Goal: Book appointment/travel/reservation

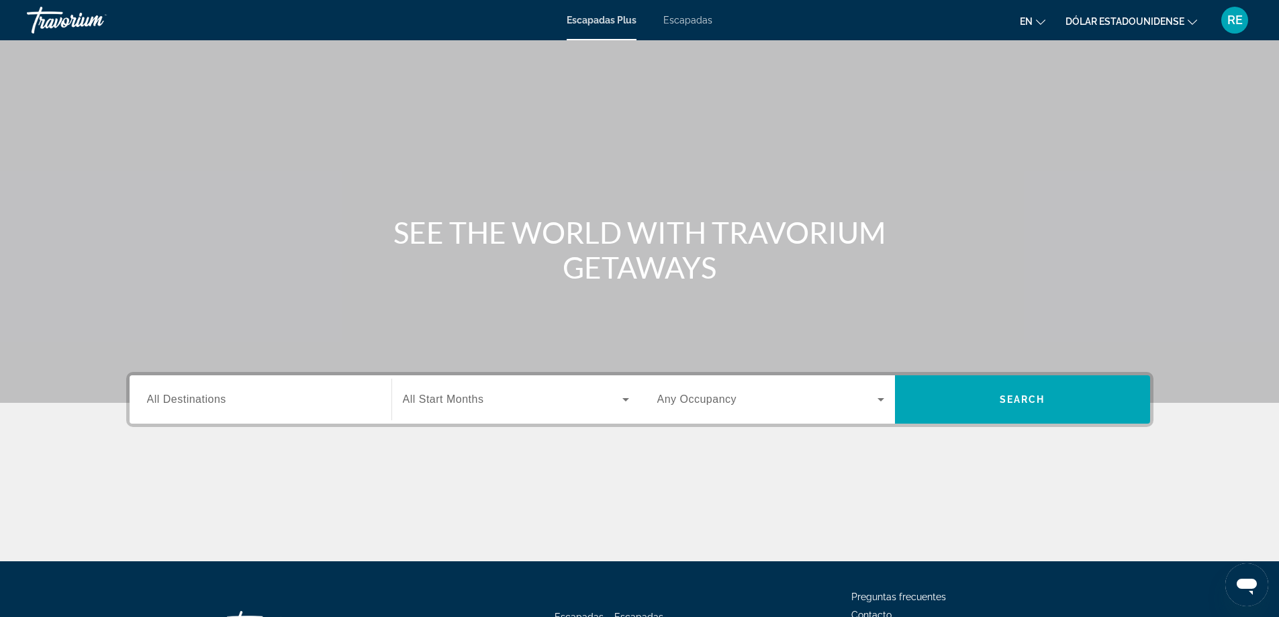
click at [916, 80] on div "Contenido principal" at bounding box center [639, 201] width 1279 height 403
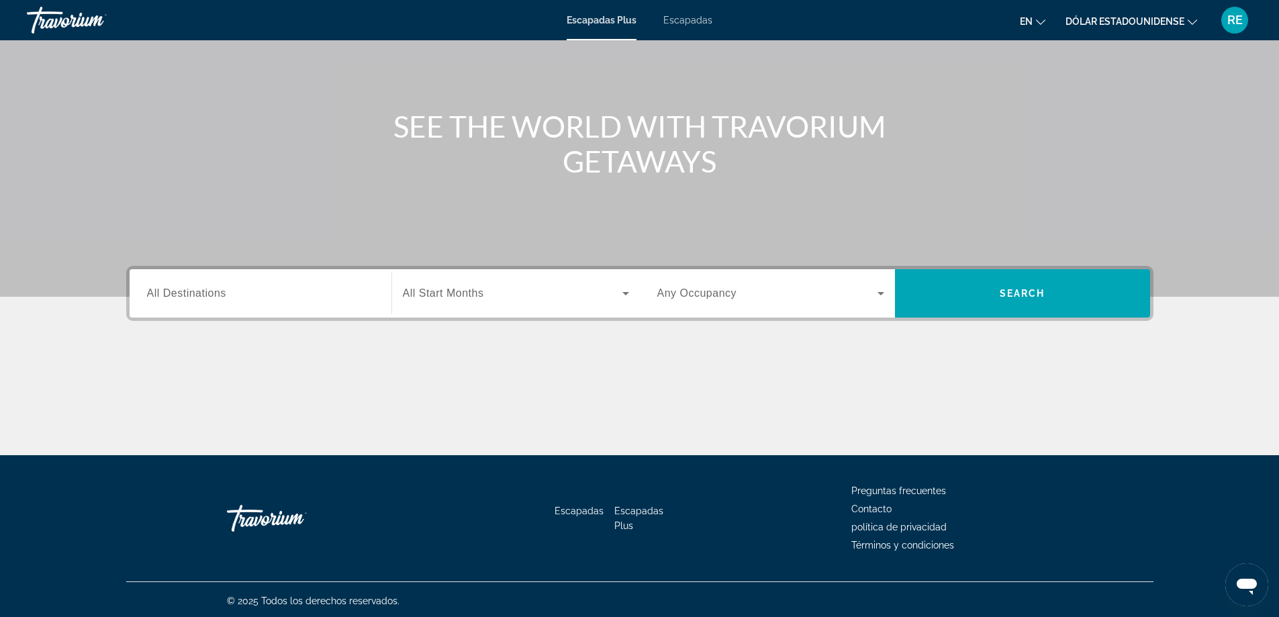
scroll to position [109, 0]
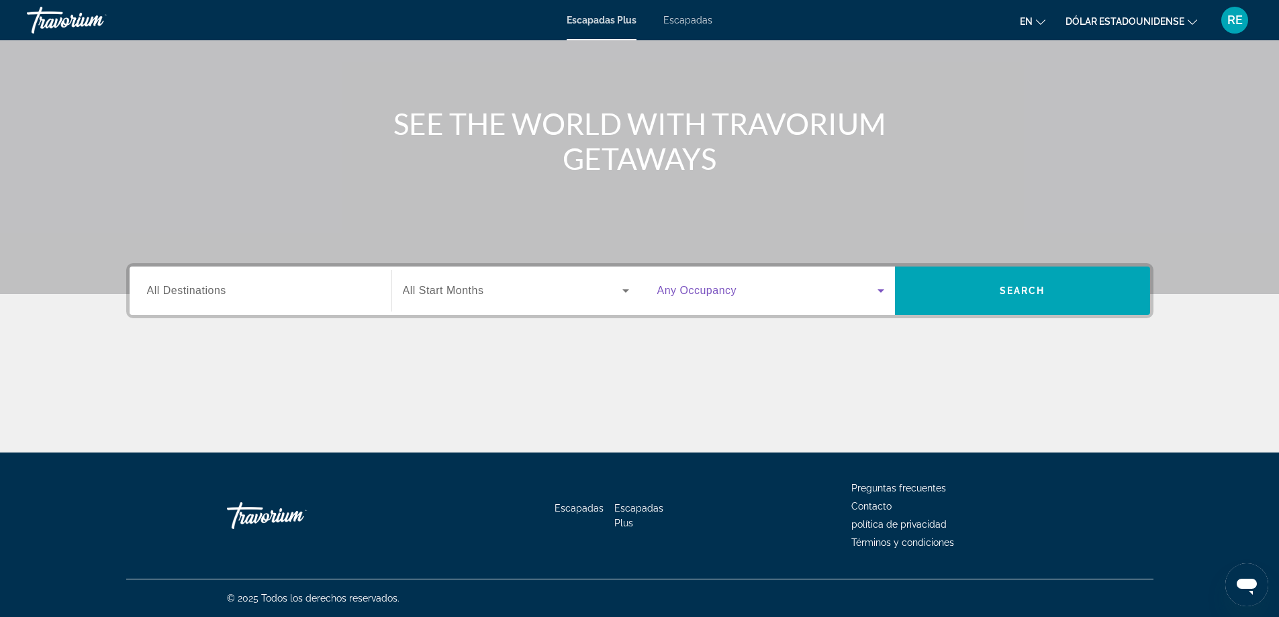
click at [886, 286] on icon "Widget de búsqueda" at bounding box center [881, 291] width 16 height 16
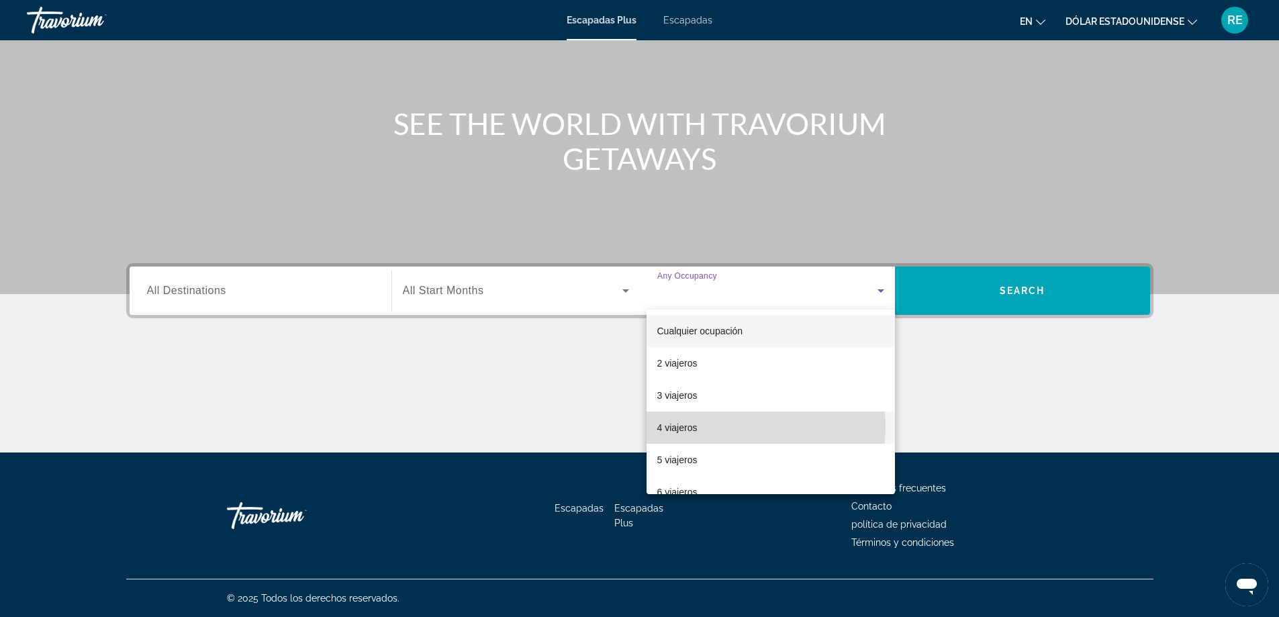
click at [705, 426] on mat-option "4 viajeros" at bounding box center [771, 428] width 248 height 32
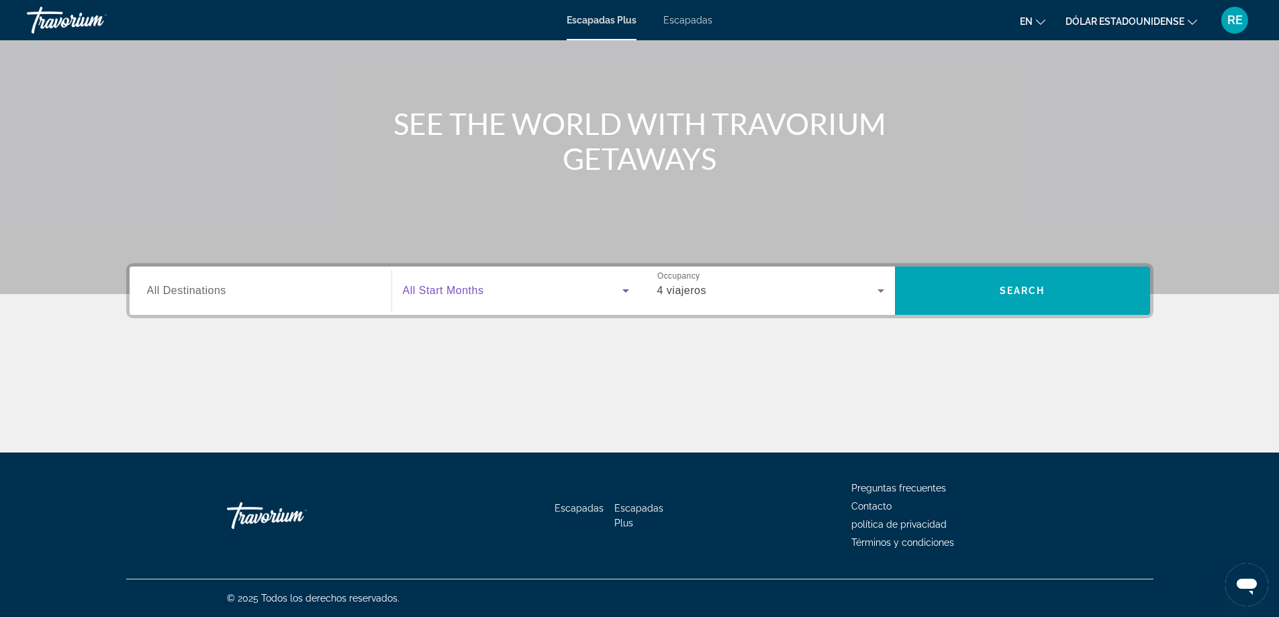
click at [628, 293] on icon "Widget de búsqueda" at bounding box center [626, 291] width 16 height 16
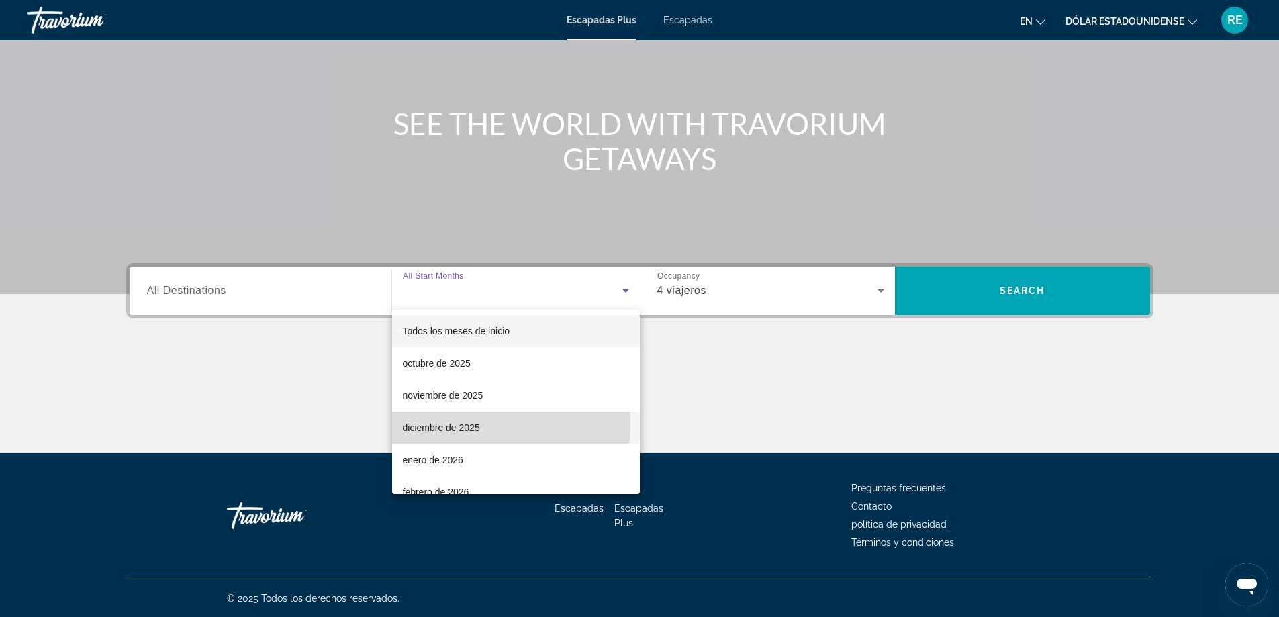
click at [483, 426] on mat-option "diciembre de 2025" at bounding box center [516, 428] width 248 height 32
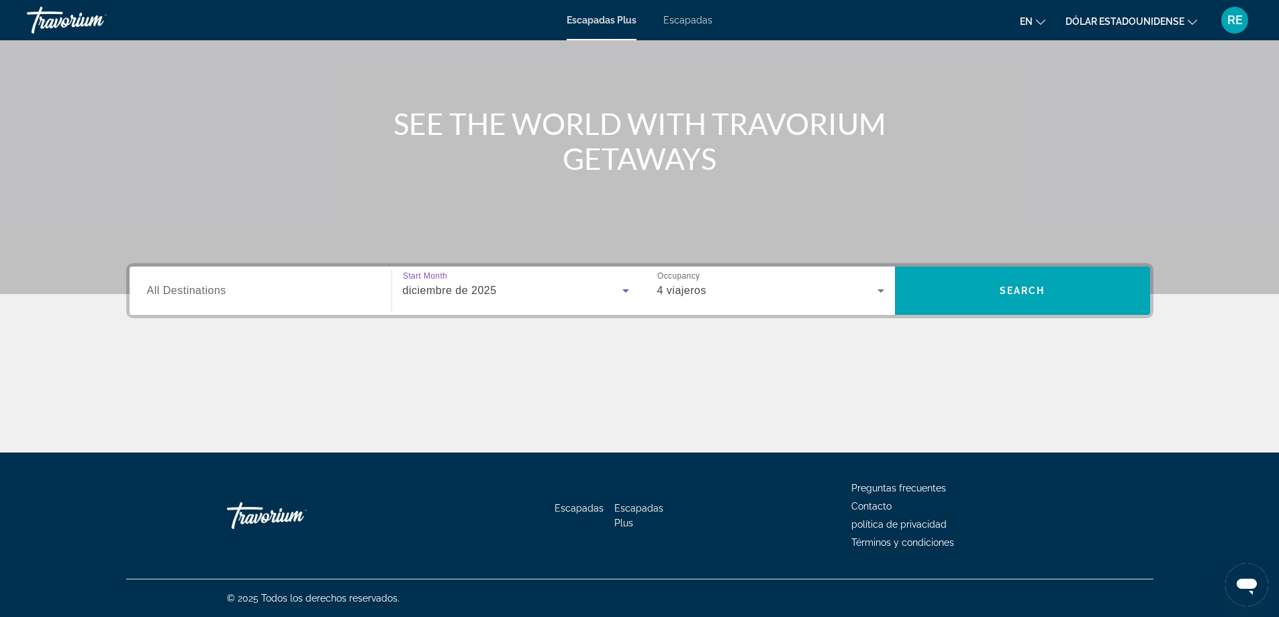
click at [369, 302] on div "Widget de búsqueda" at bounding box center [260, 291] width 227 height 38
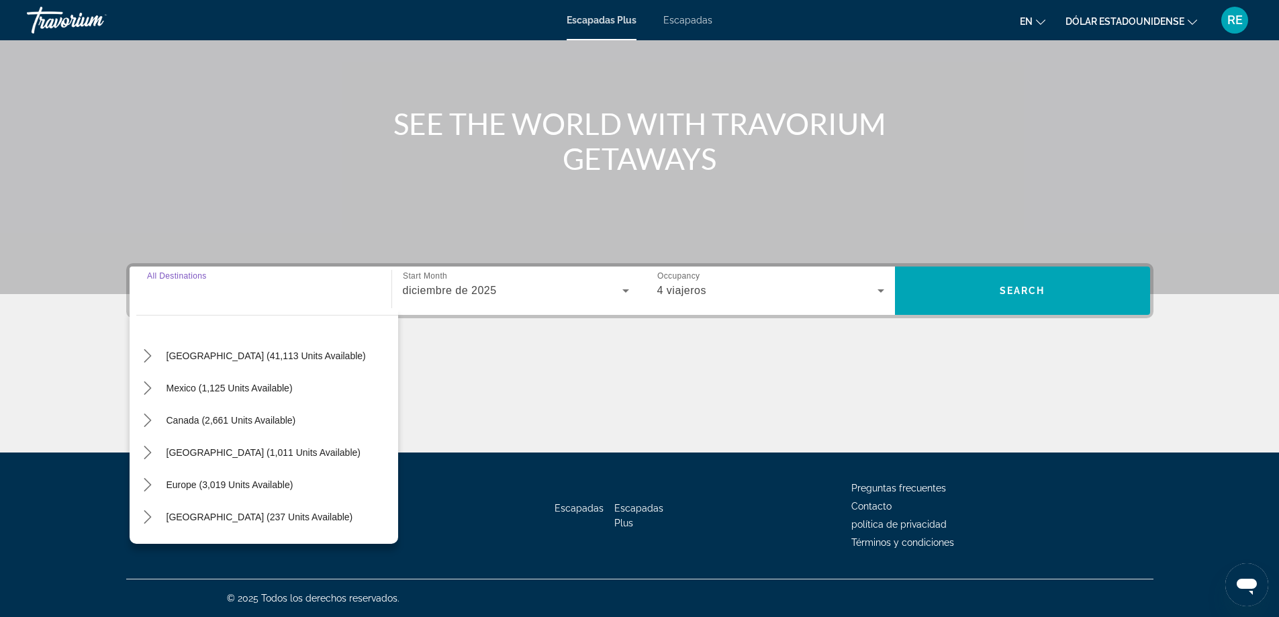
scroll to position [0, 0]
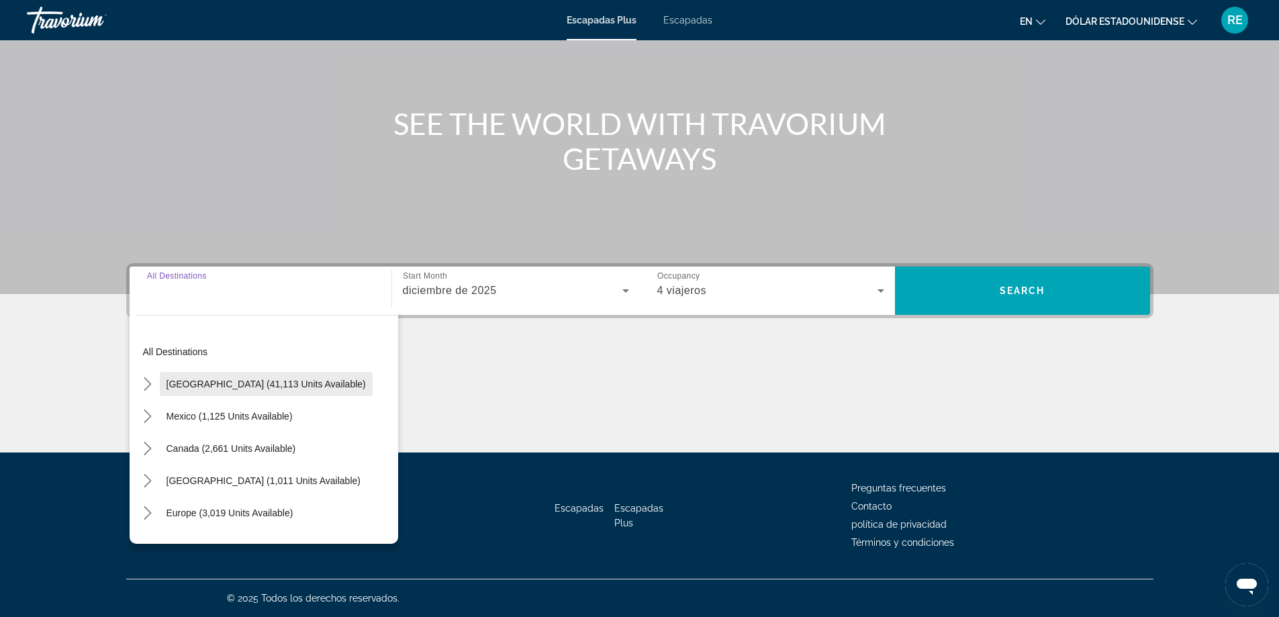
click at [318, 385] on span "[GEOGRAPHIC_DATA] (41,113 units available)" at bounding box center [266, 384] width 199 height 11
type input "**********"
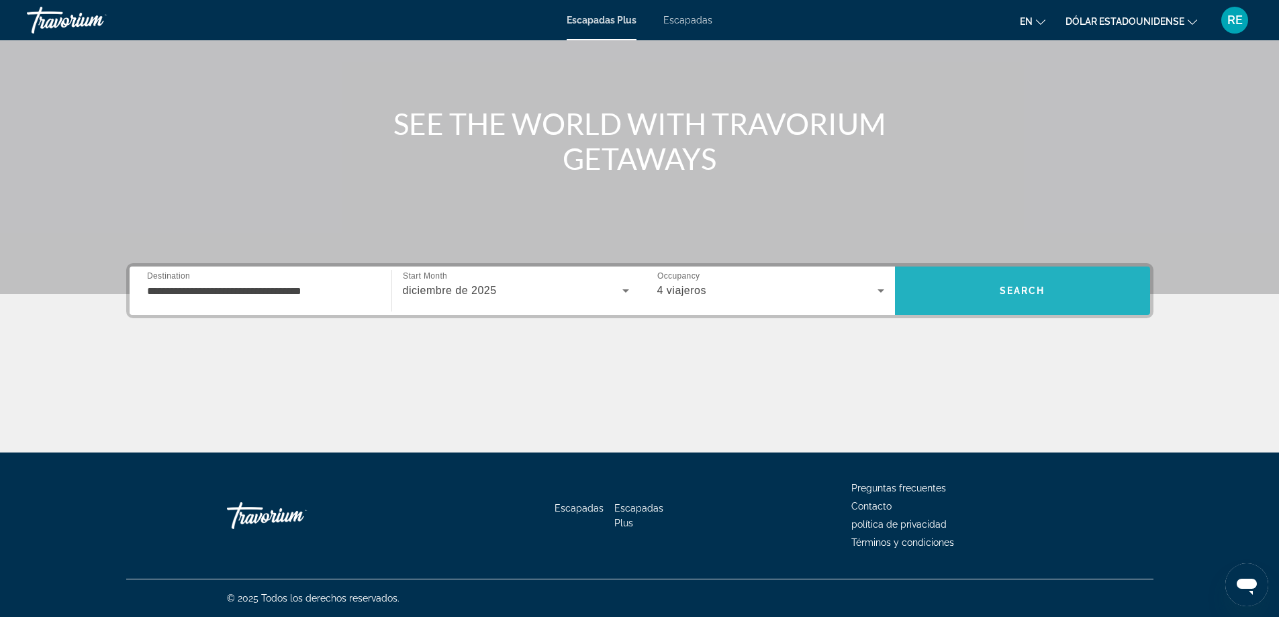
click at [1025, 291] on span "Search" at bounding box center [1023, 290] width 46 height 11
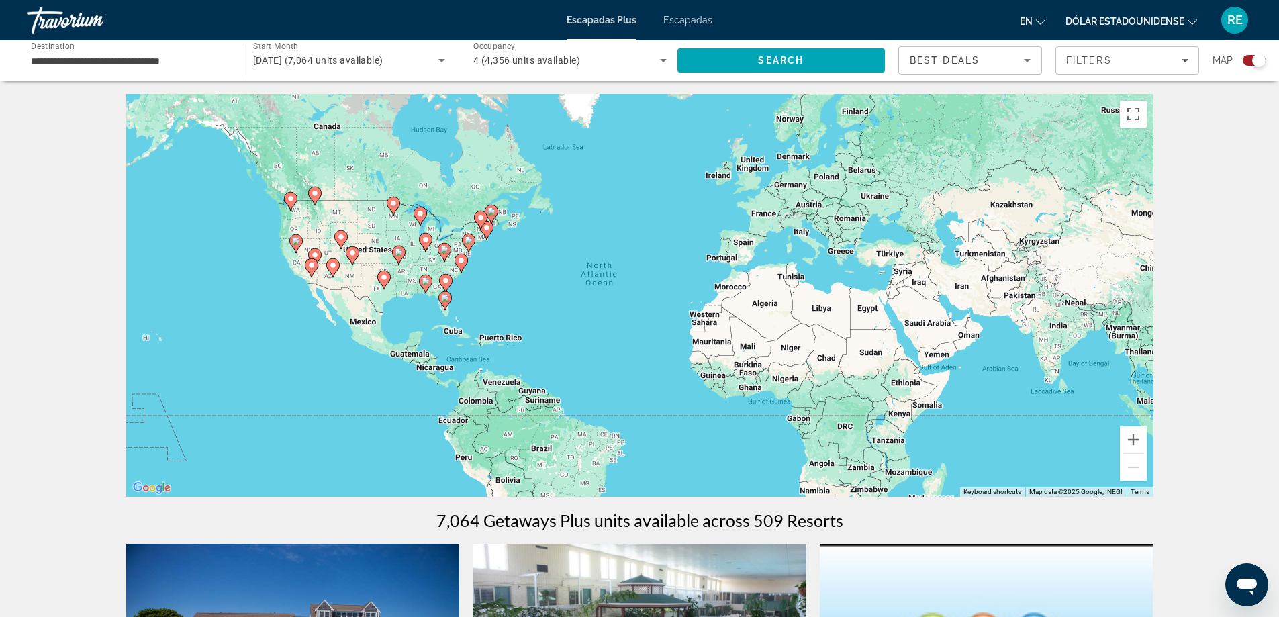
click at [1031, 61] on icon "Sort by" at bounding box center [1027, 60] width 16 height 16
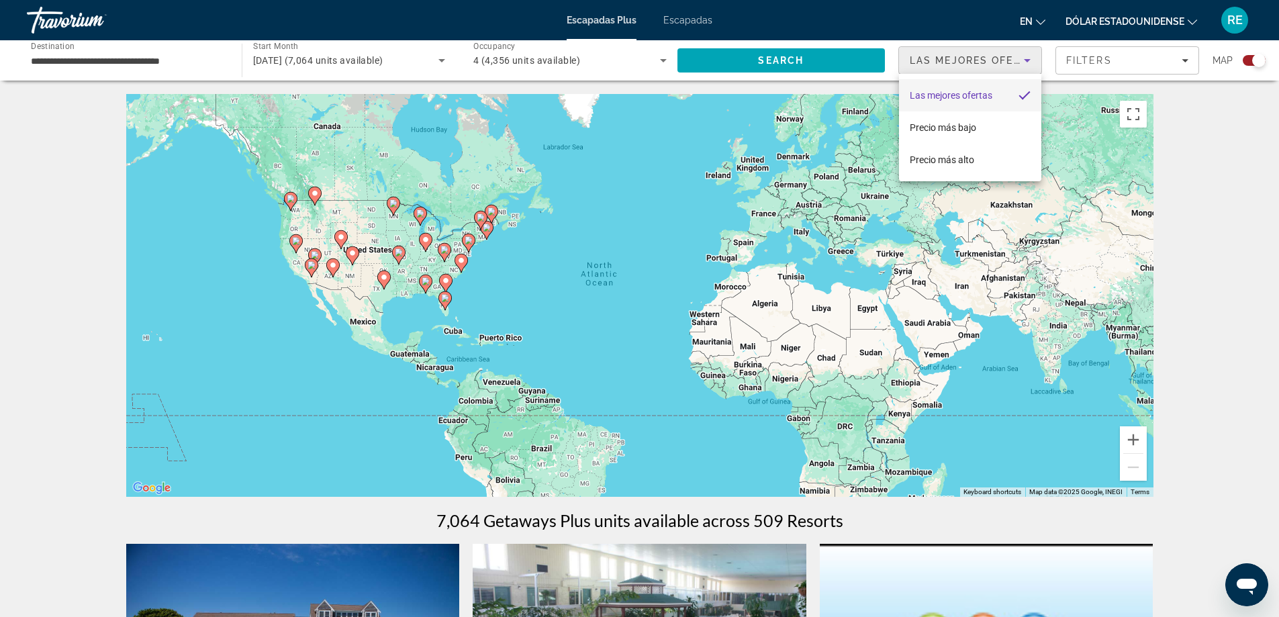
click at [1188, 62] on div at bounding box center [639, 308] width 1279 height 617
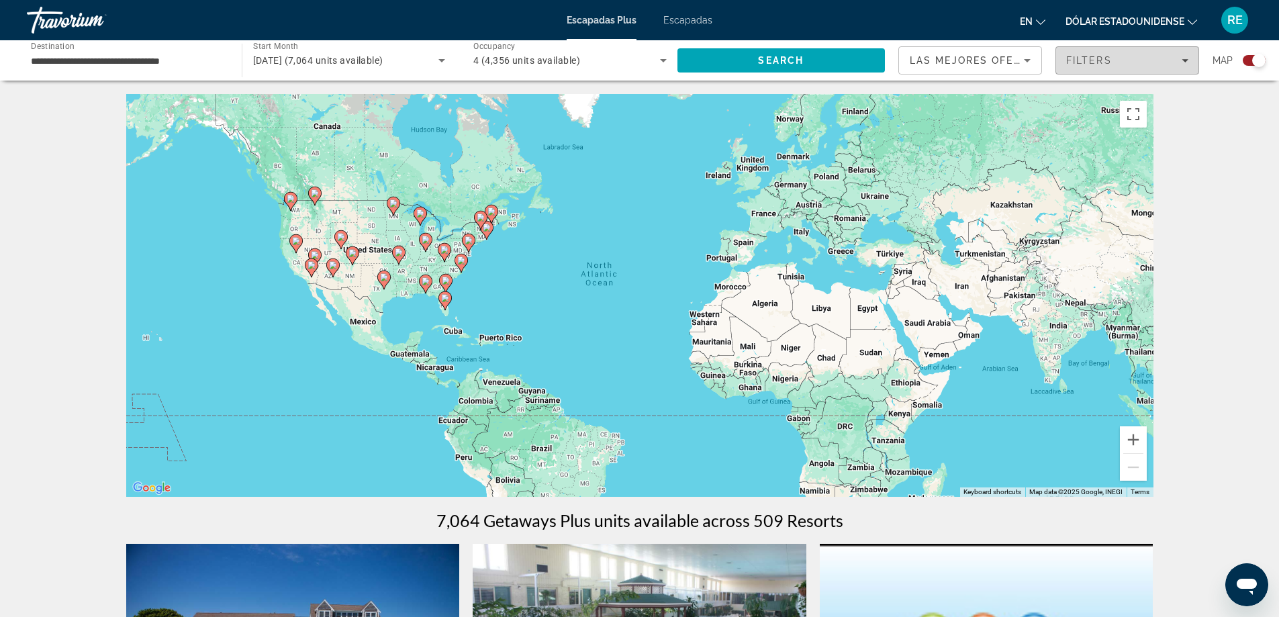
click at [1186, 62] on icon "Filters" at bounding box center [1185, 60] width 7 height 7
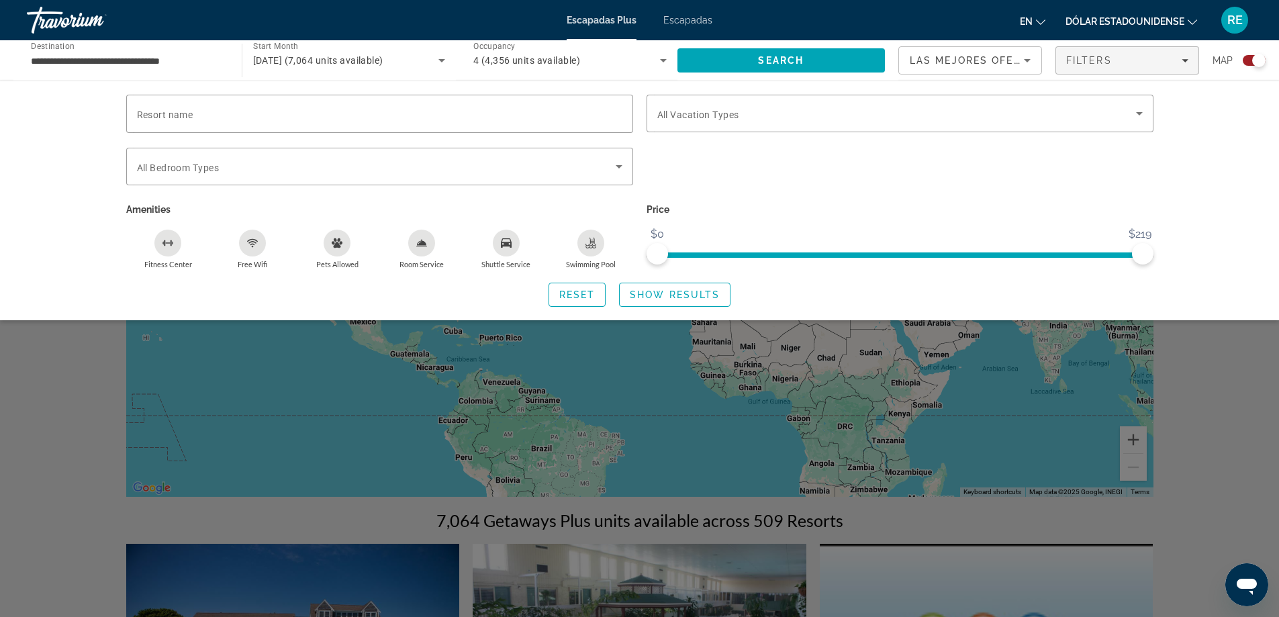
click at [1256, 63] on div "Search widget" at bounding box center [1258, 60] width 13 height 13
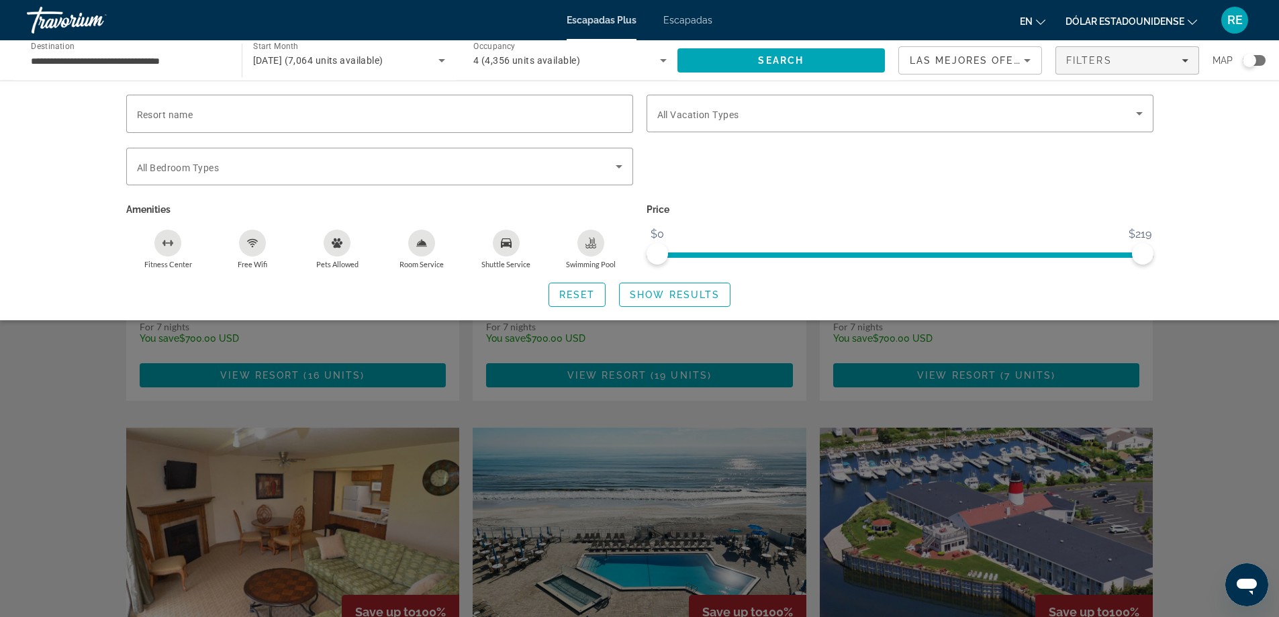
scroll to position [201, 0]
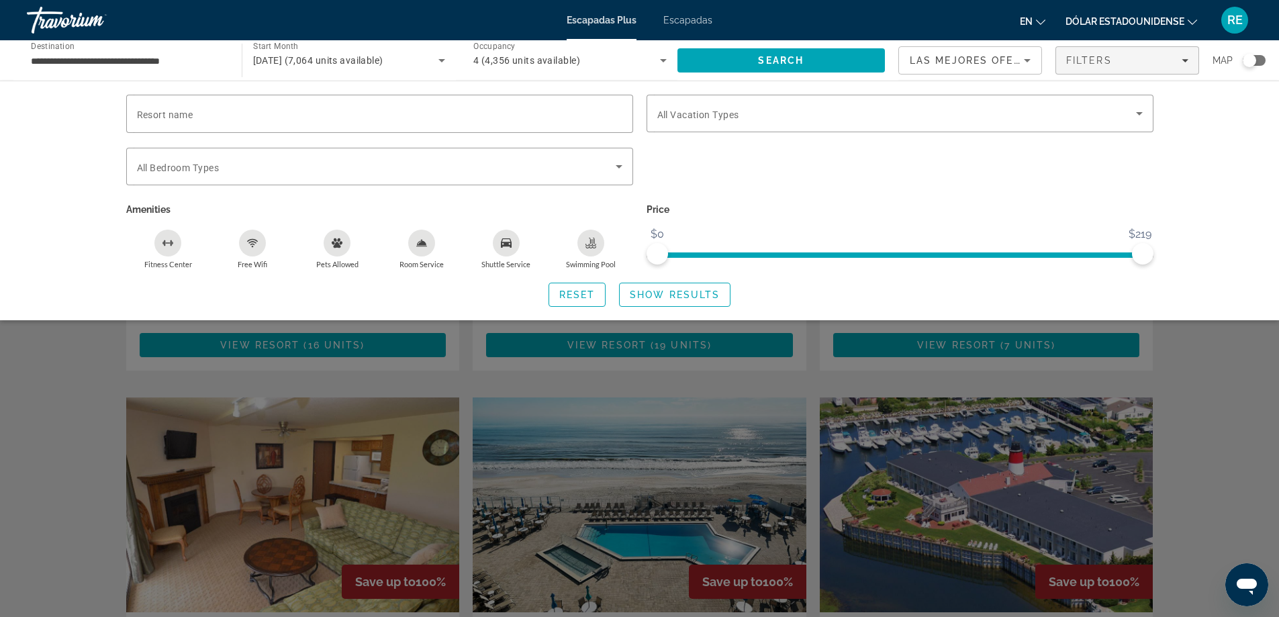
click at [1193, 359] on div "Search widget" at bounding box center [639, 409] width 1279 height 416
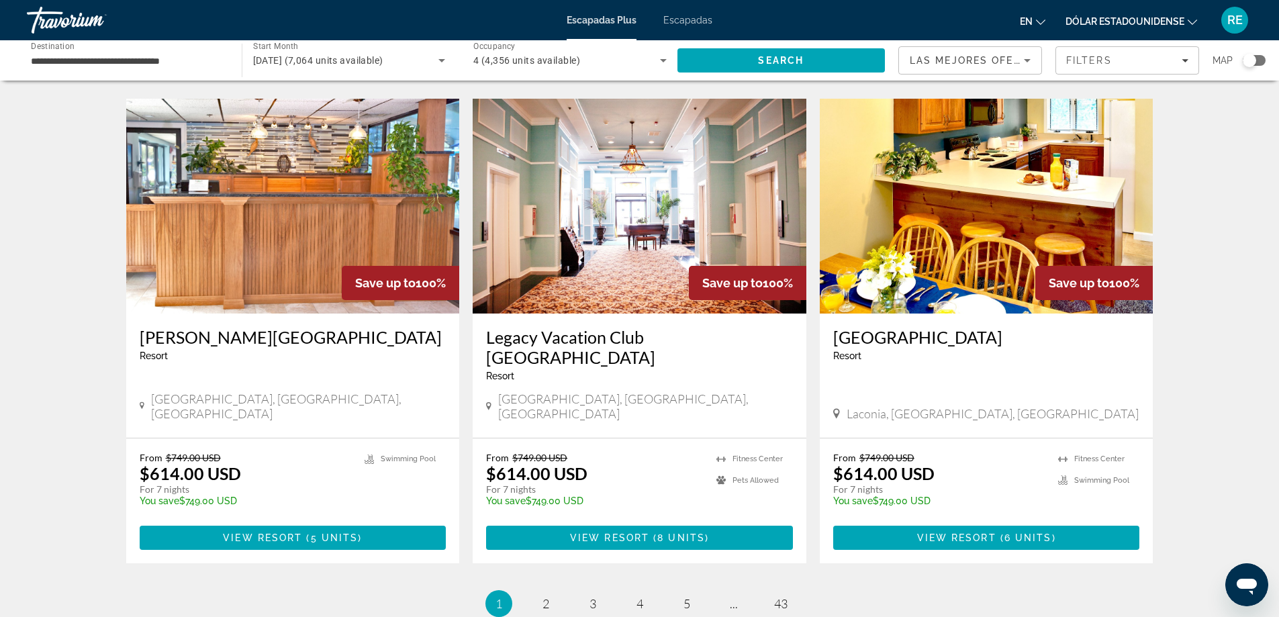
scroll to position [1544, 0]
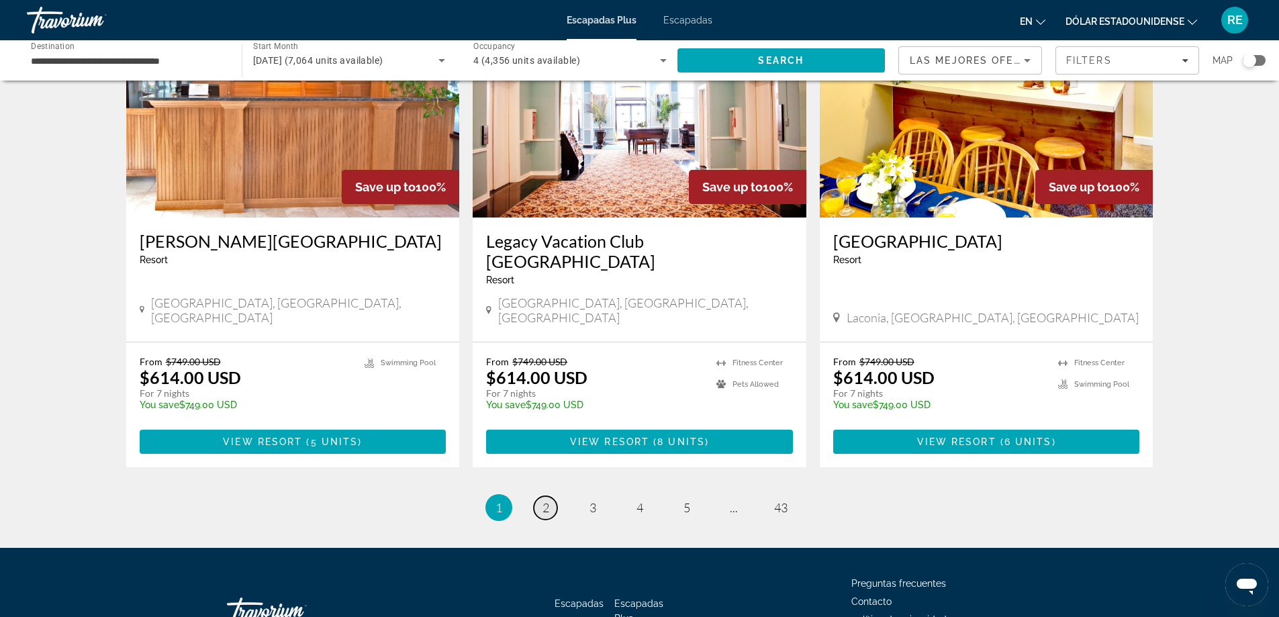
click at [538, 496] on link "page 2" at bounding box center [546, 508] width 24 height 24
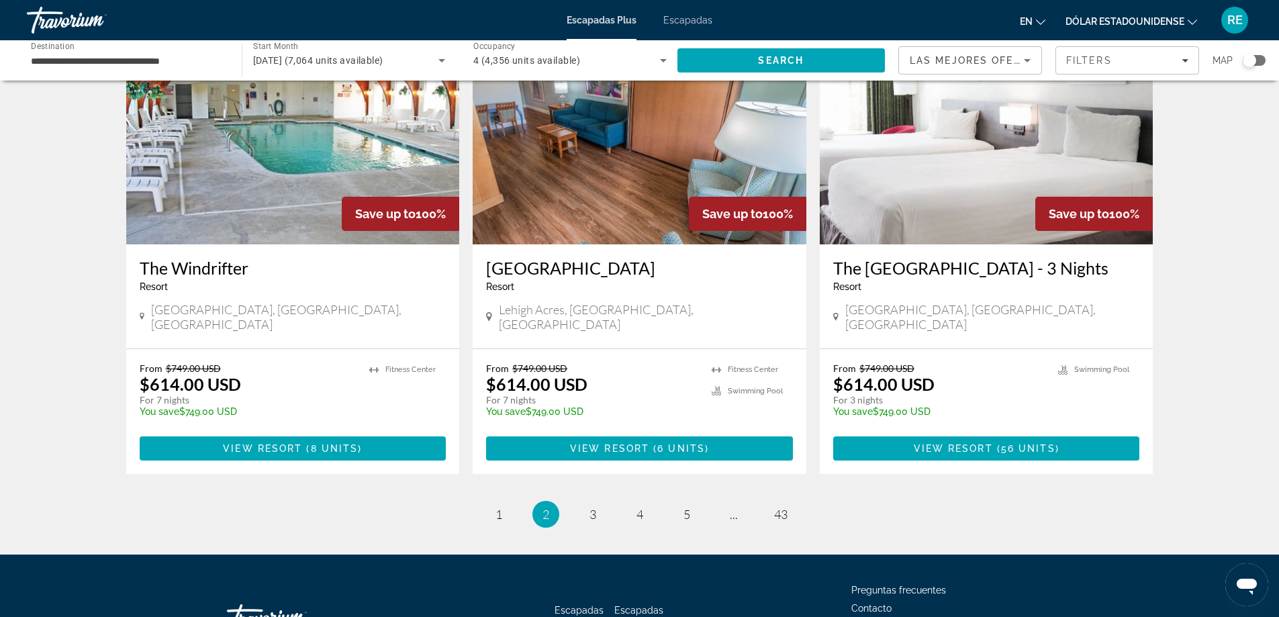
scroll to position [1596, 0]
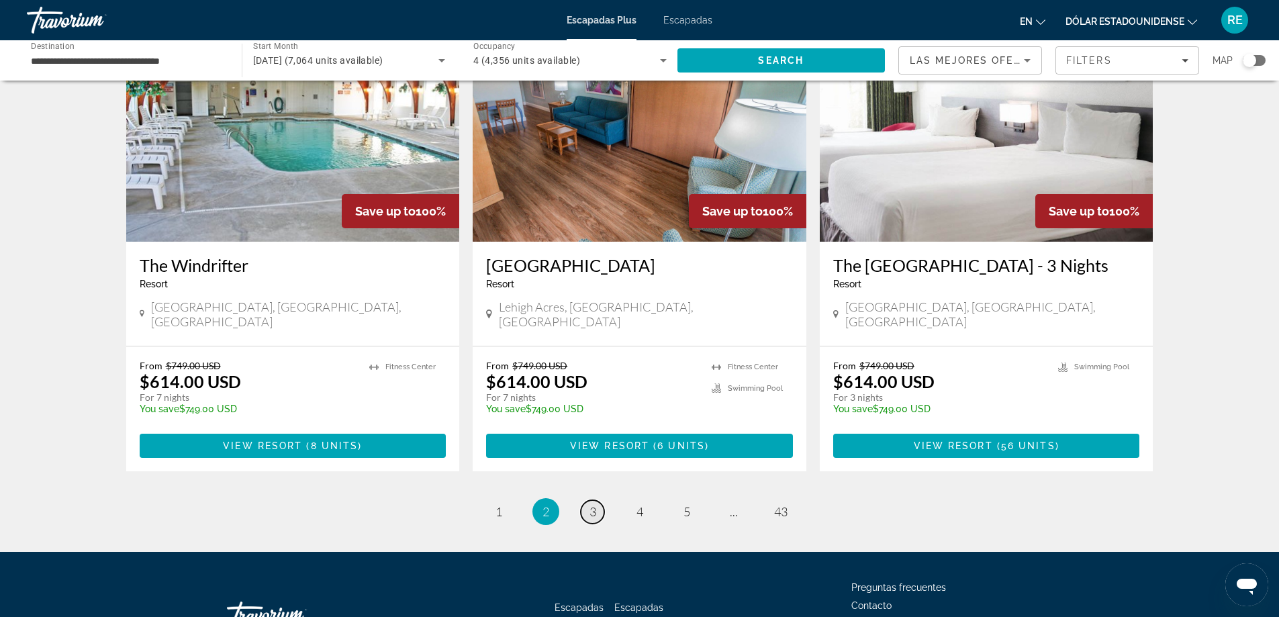
click at [590, 504] on span "3" at bounding box center [593, 511] width 7 height 15
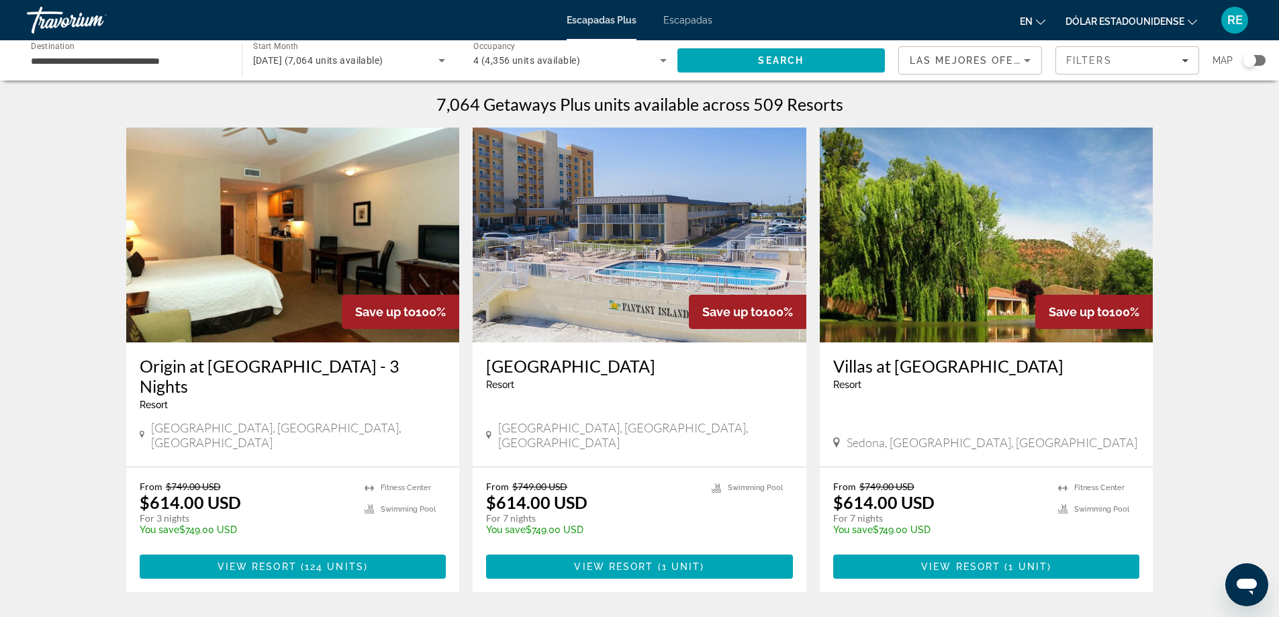
click at [210, 62] on input "**********" at bounding box center [127, 61] width 193 height 16
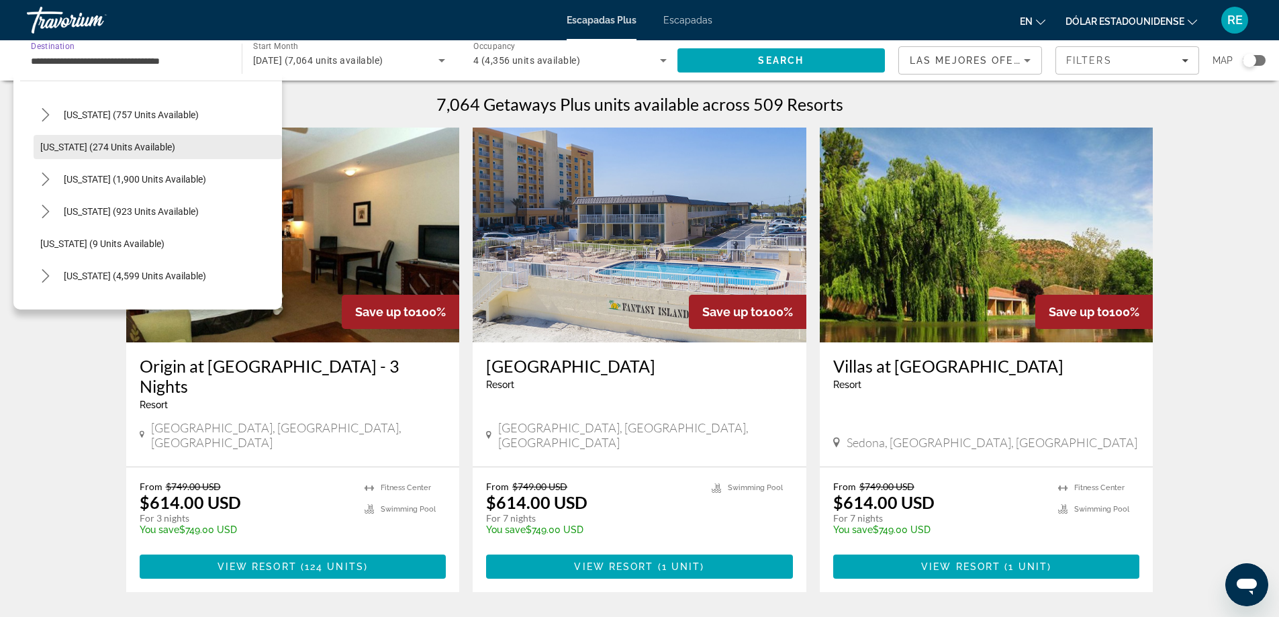
scroll to position [134, 0]
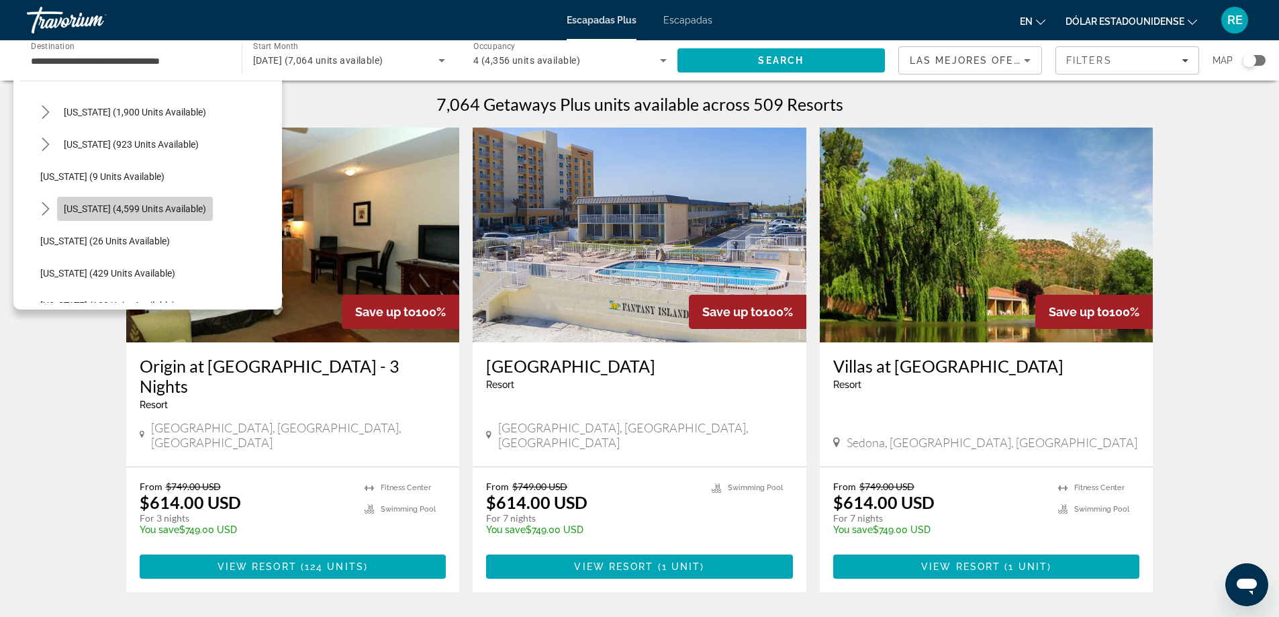
click at [175, 210] on span "[US_STATE] (4,599 units available)" at bounding box center [135, 208] width 142 height 11
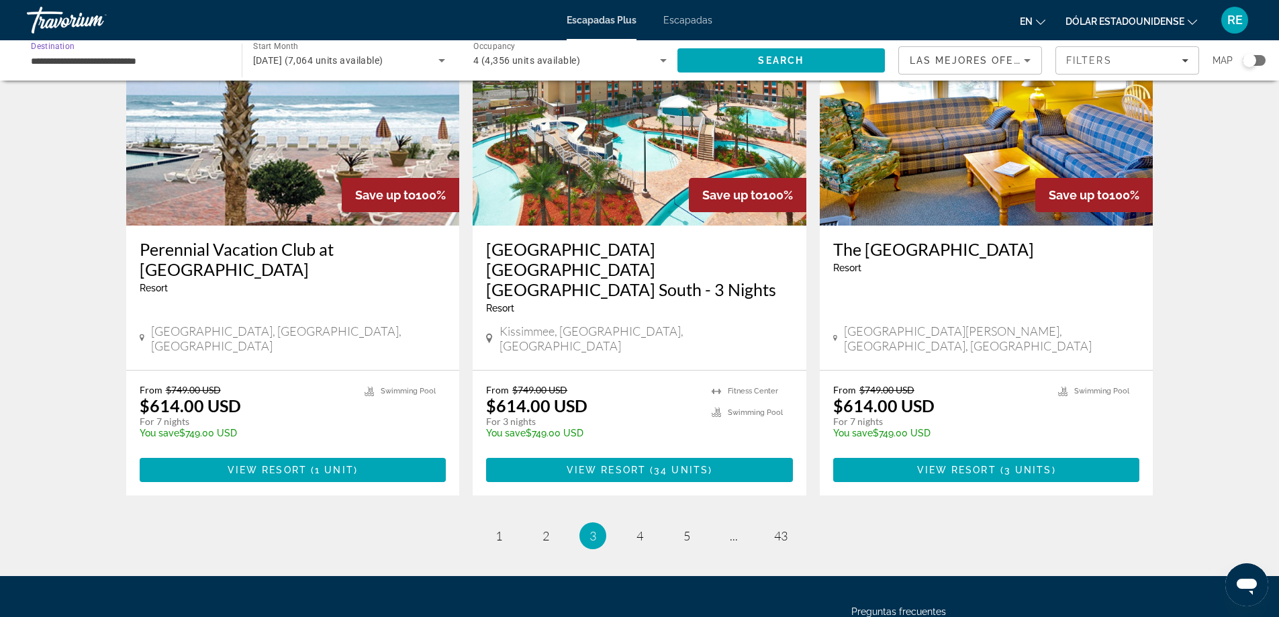
scroll to position [1575, 0]
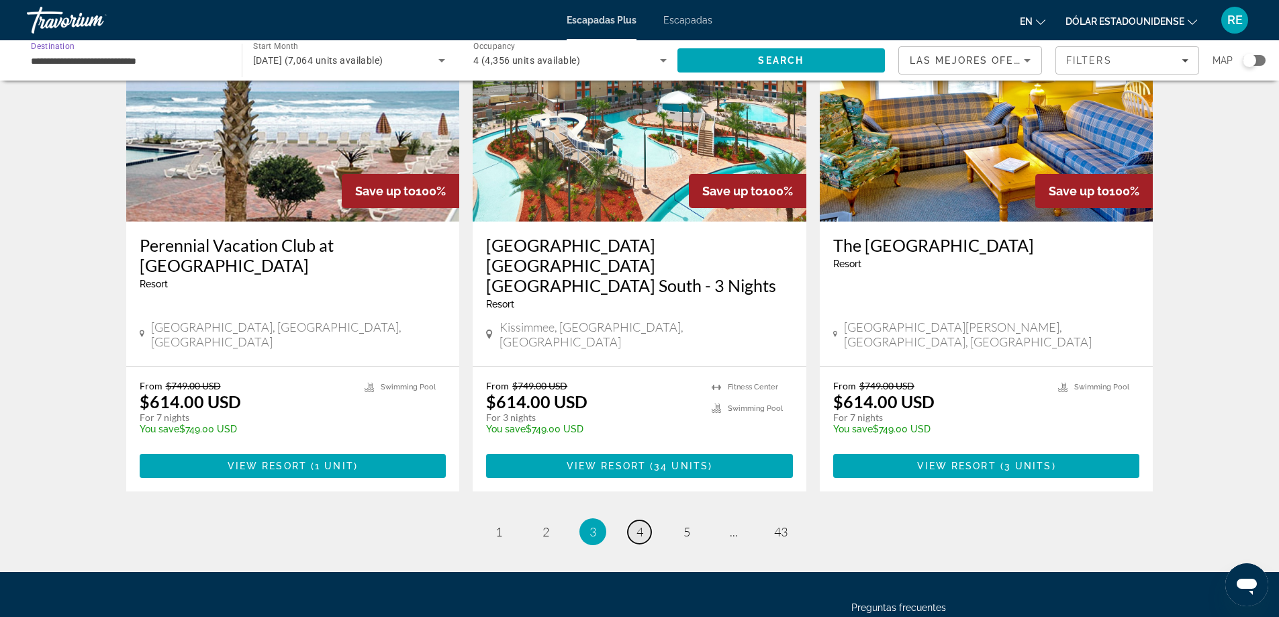
click at [639, 524] on span "4" at bounding box center [640, 531] width 7 height 15
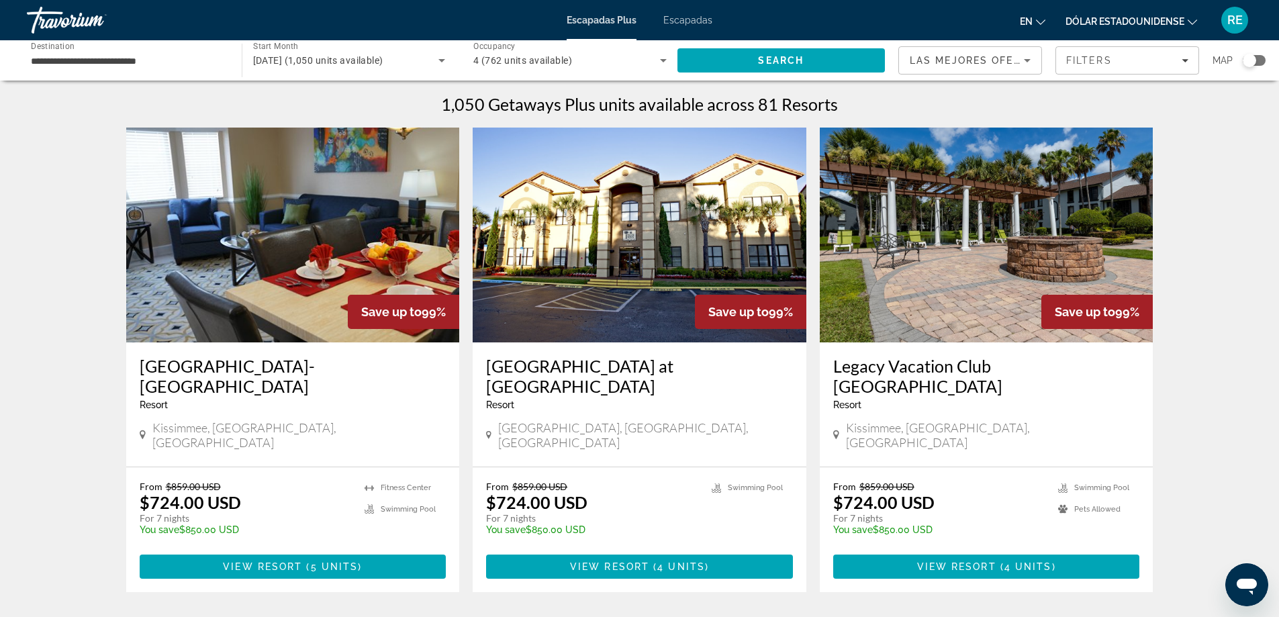
click at [1249, 60] on div "Search widget" at bounding box center [1249, 60] width 13 height 13
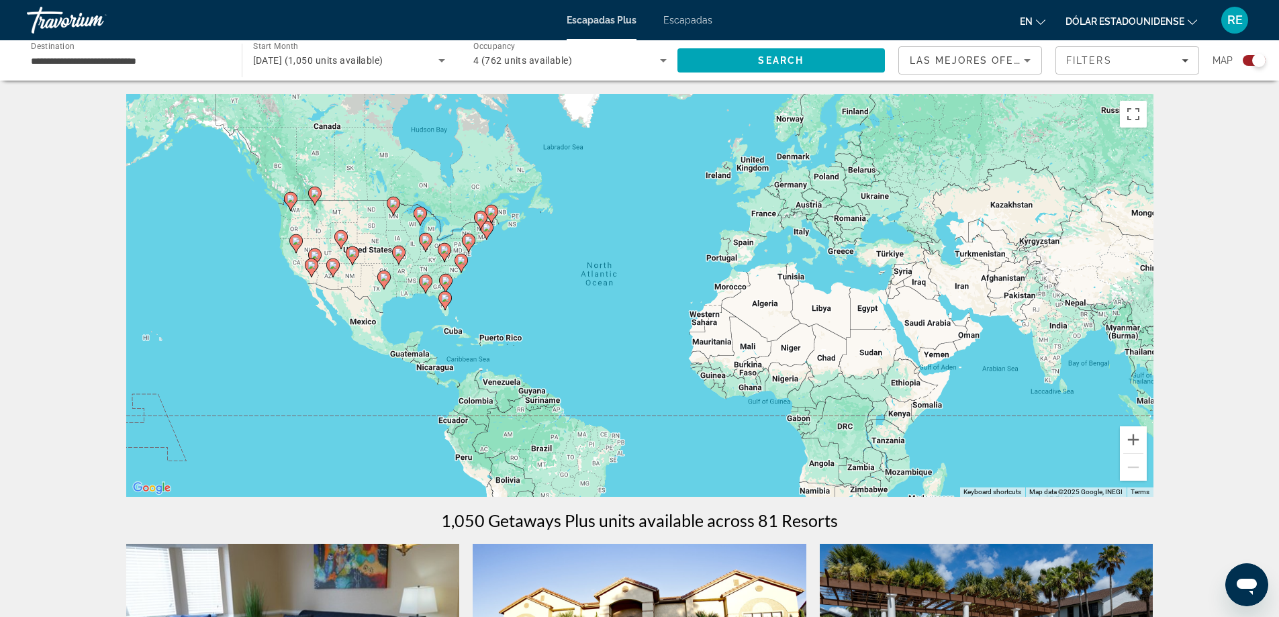
click at [445, 304] on icon "Contenido principal" at bounding box center [445, 300] width 12 height 17
type input "**********"
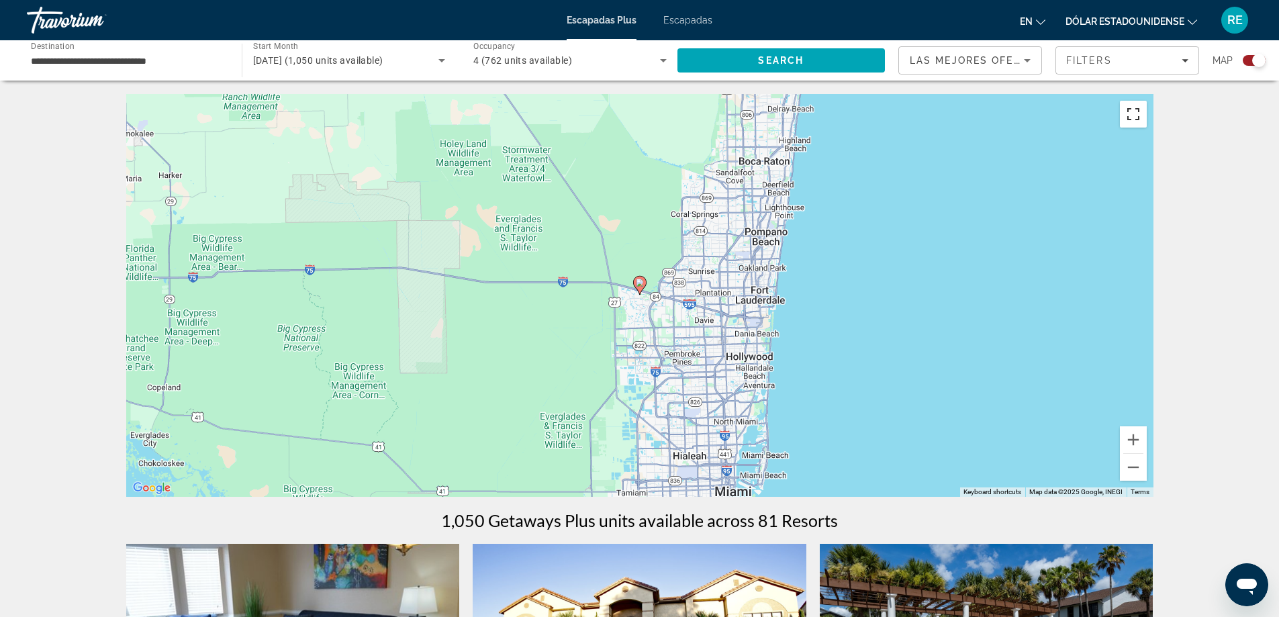
click at [1131, 118] on button "Toggle fullscreen view" at bounding box center [1133, 114] width 27 height 27
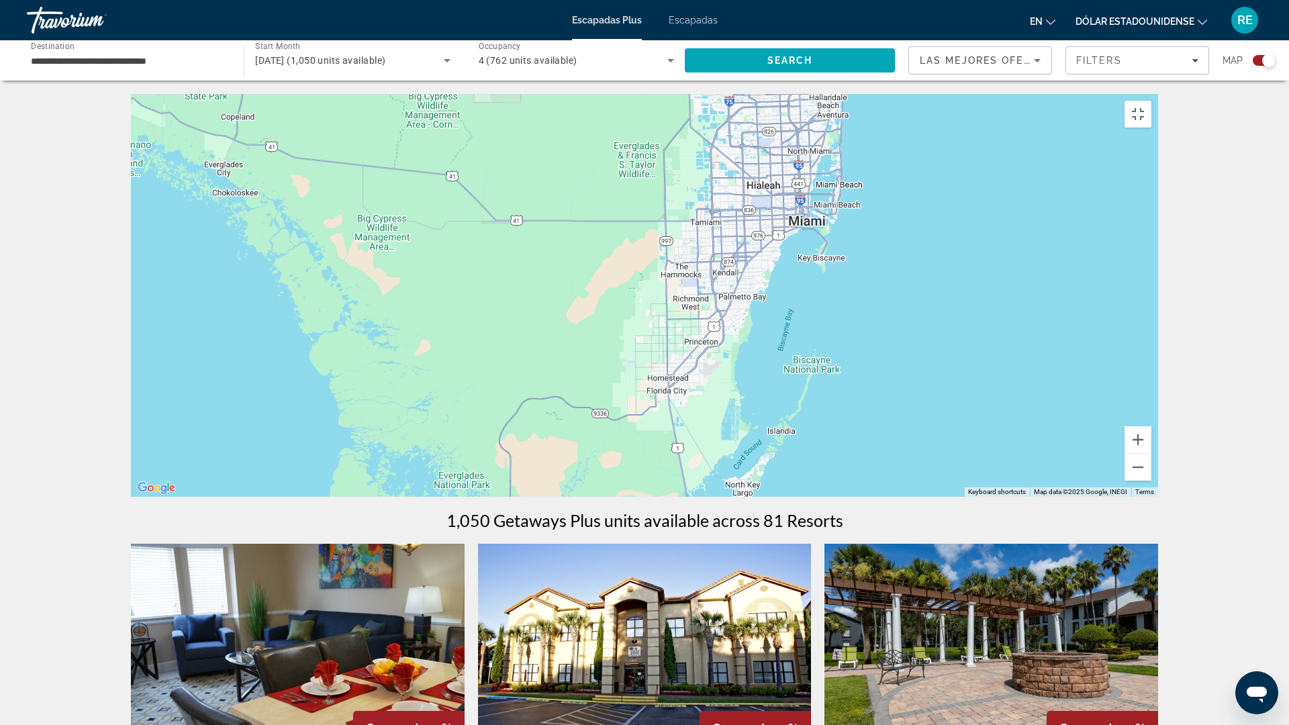
drag, startPoint x: 827, startPoint y: 545, endPoint x: 896, endPoint y: 269, distance: 283.9
click at [896, 269] on div "To navigate, press the arrow keys. To activate drag with keyboard, press Alt + …" at bounding box center [644, 295] width 1027 height 403
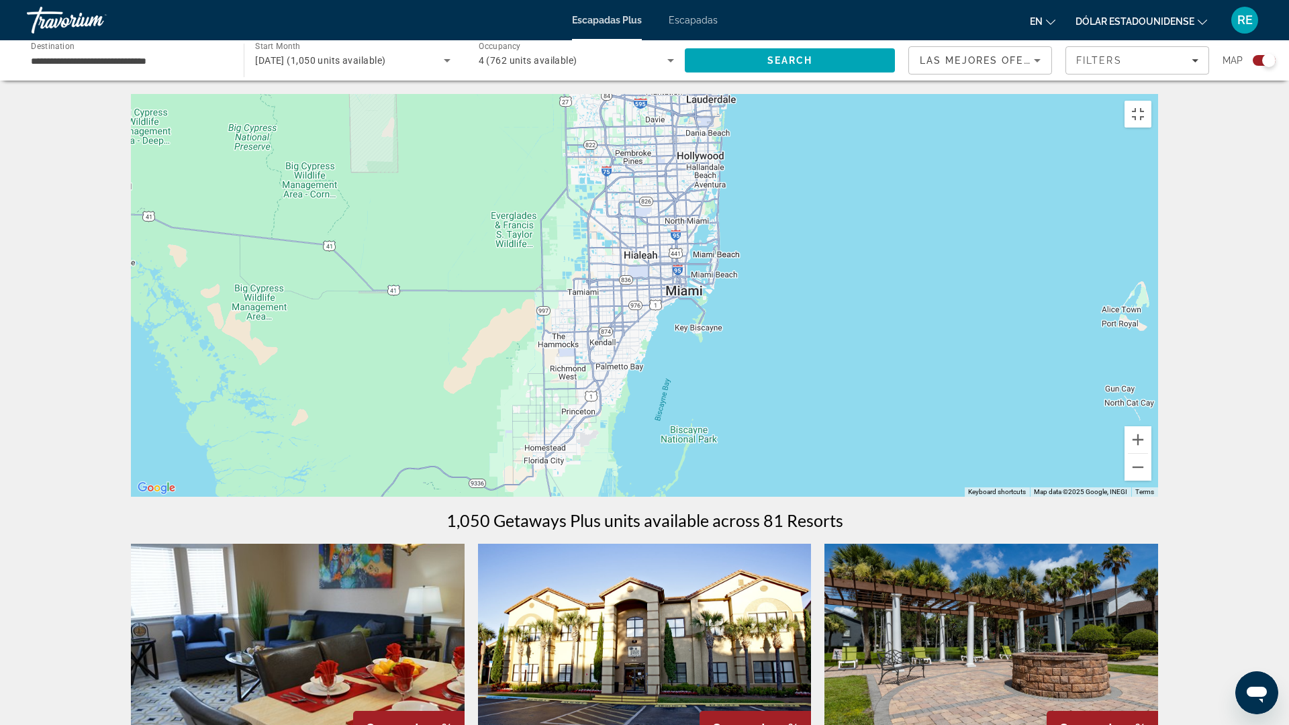
drag, startPoint x: 798, startPoint y: 625, endPoint x: 690, endPoint y: 624, distance: 108.1
click at [683, 497] on div "To navigate, press the arrow keys. To activate drag with keyboard, press Alt + …" at bounding box center [644, 295] width 1027 height 403
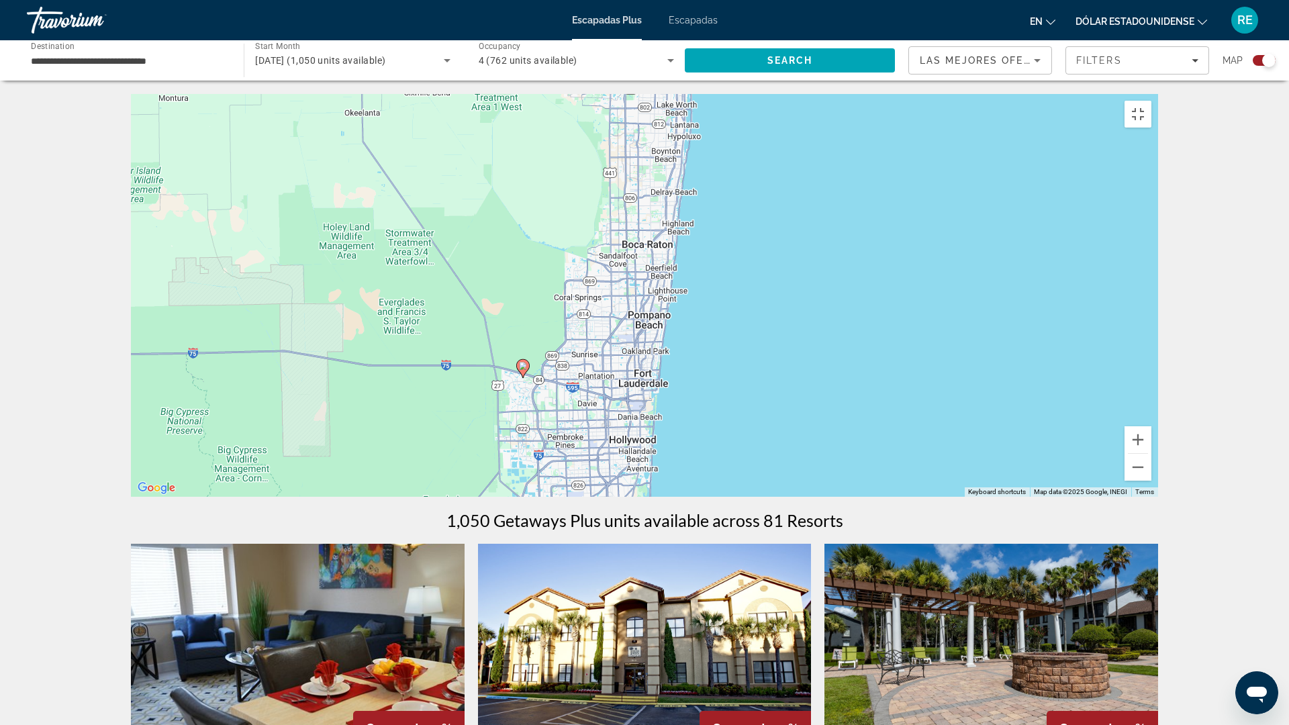
drag, startPoint x: 774, startPoint y: 267, endPoint x: 674, endPoint y: 647, distance: 392.9
click at [674, 497] on div "To navigate, press the arrow keys. To activate drag with keyboard, press Alt + …" at bounding box center [644, 295] width 1027 height 403
click at [1152, 101] on button "Toggle fullscreen view" at bounding box center [1138, 114] width 27 height 27
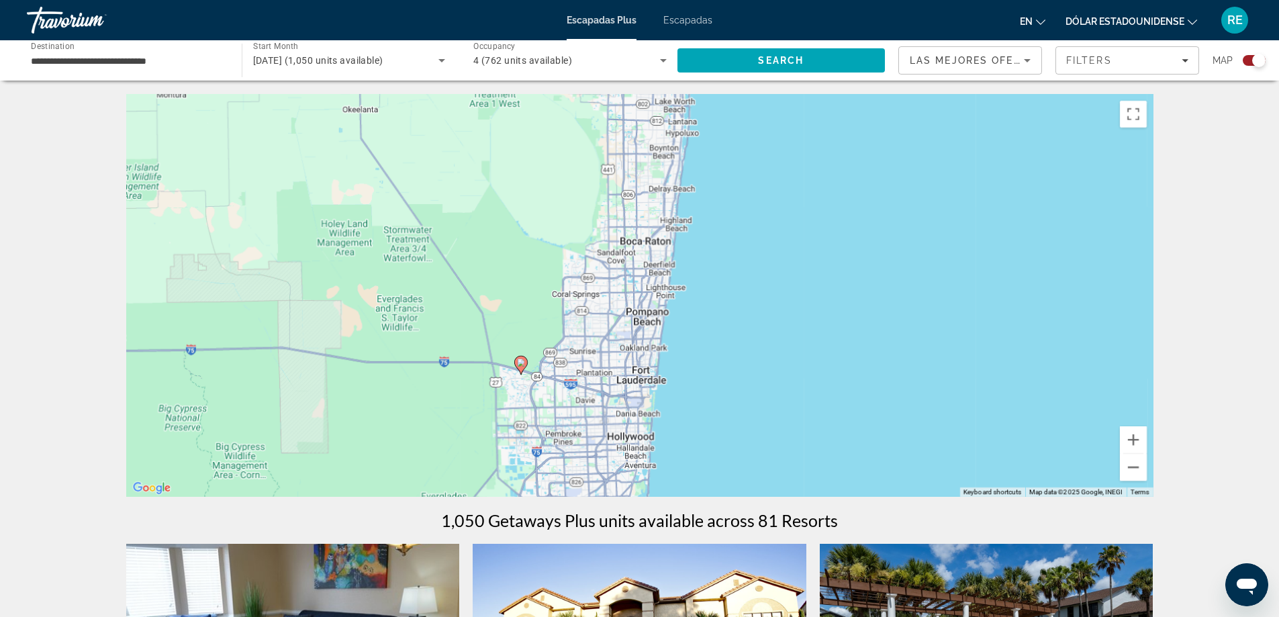
click at [1258, 60] on div "Search widget" at bounding box center [1258, 60] width 13 height 13
